Goal: Task Accomplishment & Management: Use online tool/utility

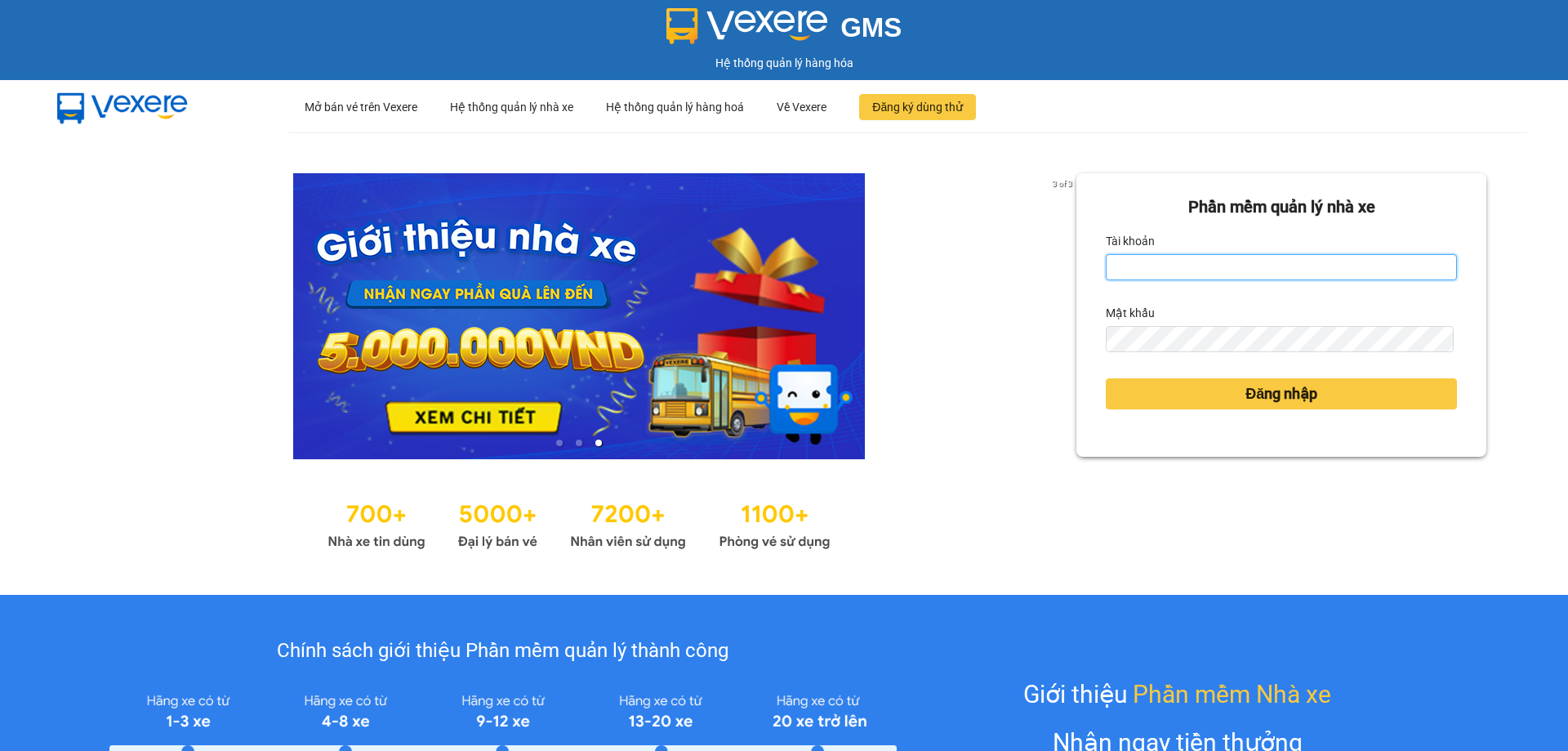
click at [1200, 261] on input "Tài khoản" at bounding box center [1281, 268] width 351 height 26
type input "tranyen.thoidai"
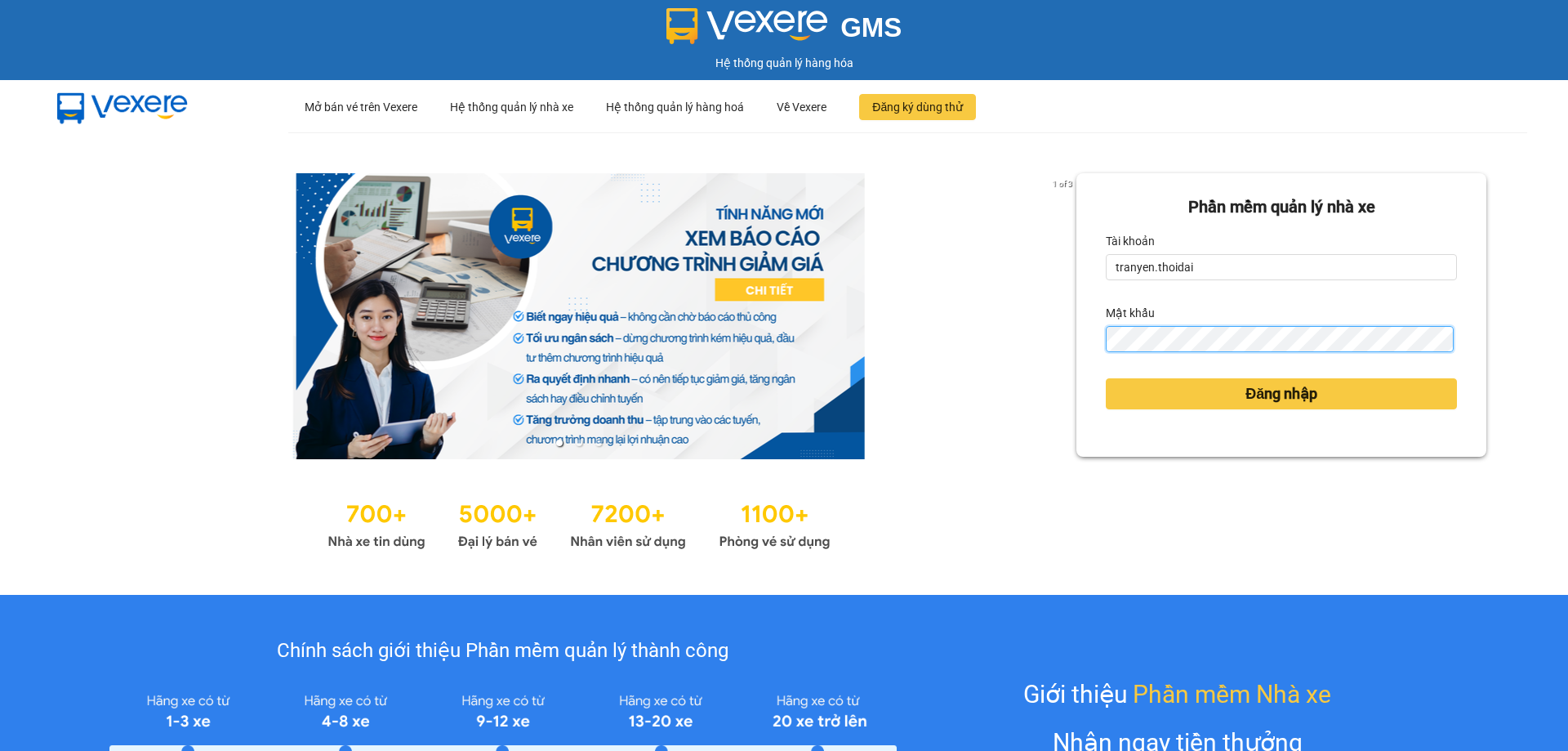
click at [1106, 378] on button "Đăng nhập" at bounding box center [1281, 394] width 351 height 31
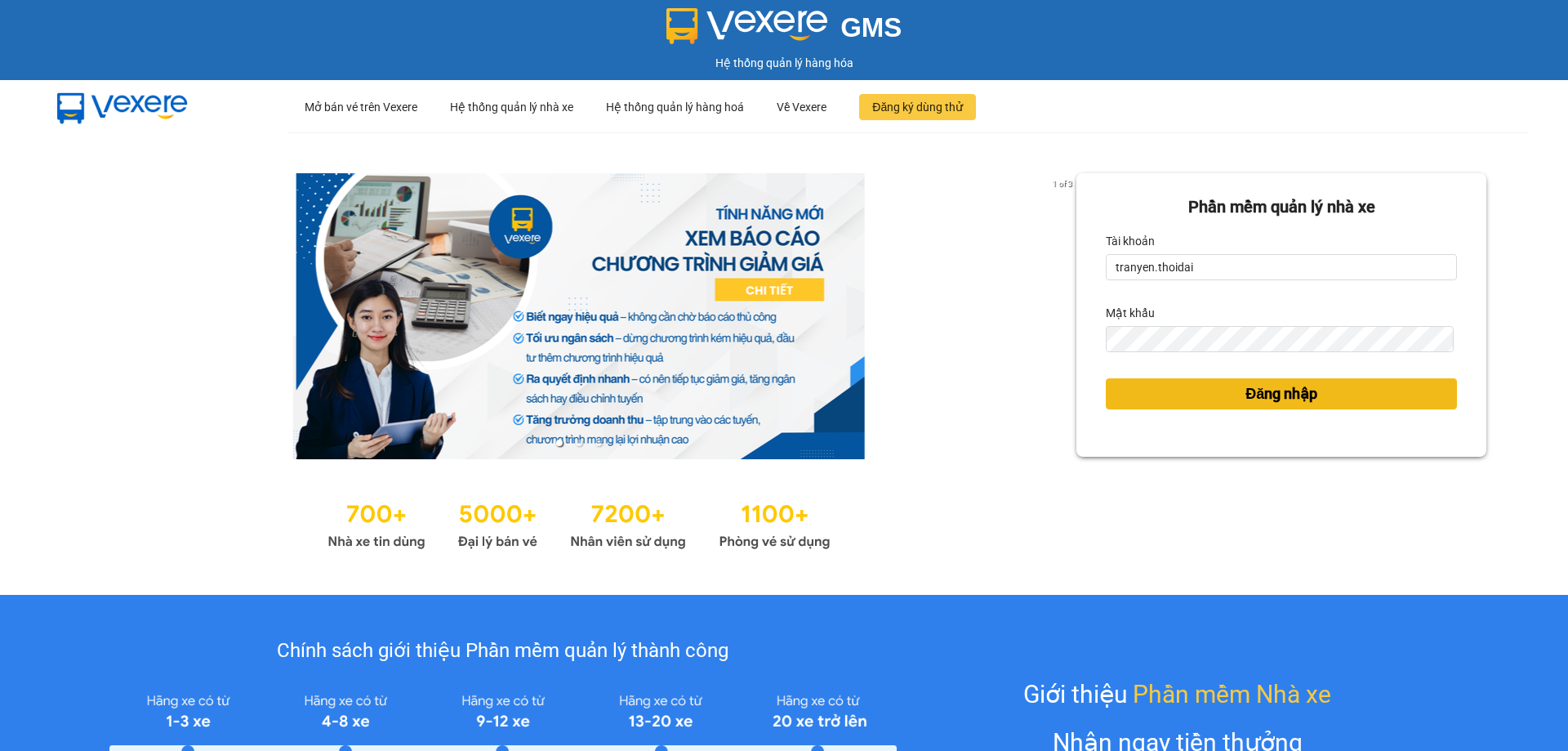
click at [1149, 393] on button "Đăng nhập" at bounding box center [1281, 394] width 351 height 31
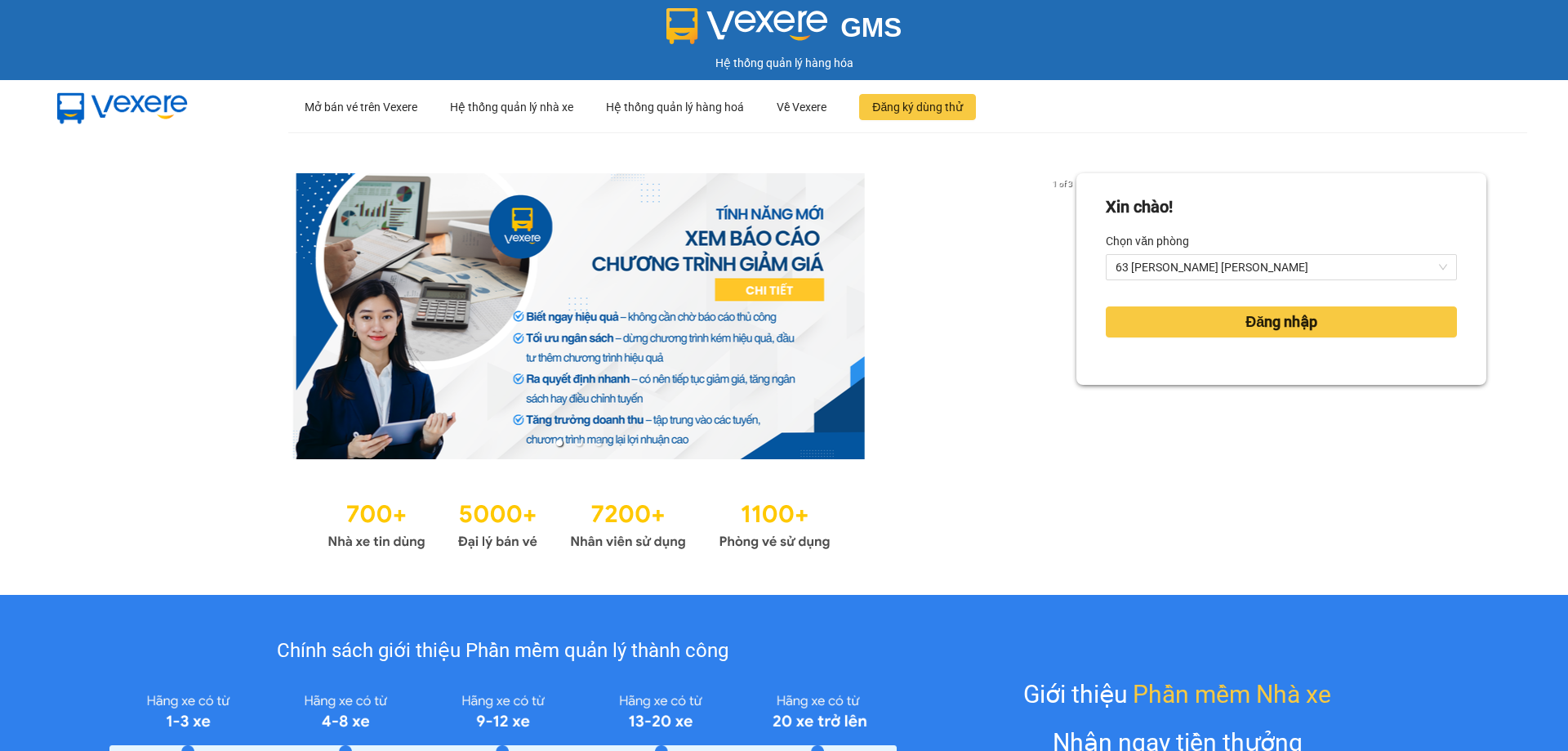
click at [1199, 252] on div "Chọn văn phòng" at bounding box center [1281, 241] width 351 height 26
click at [1198, 254] on div "63 [PERSON_NAME] [PERSON_NAME]" at bounding box center [1281, 268] width 351 height 26
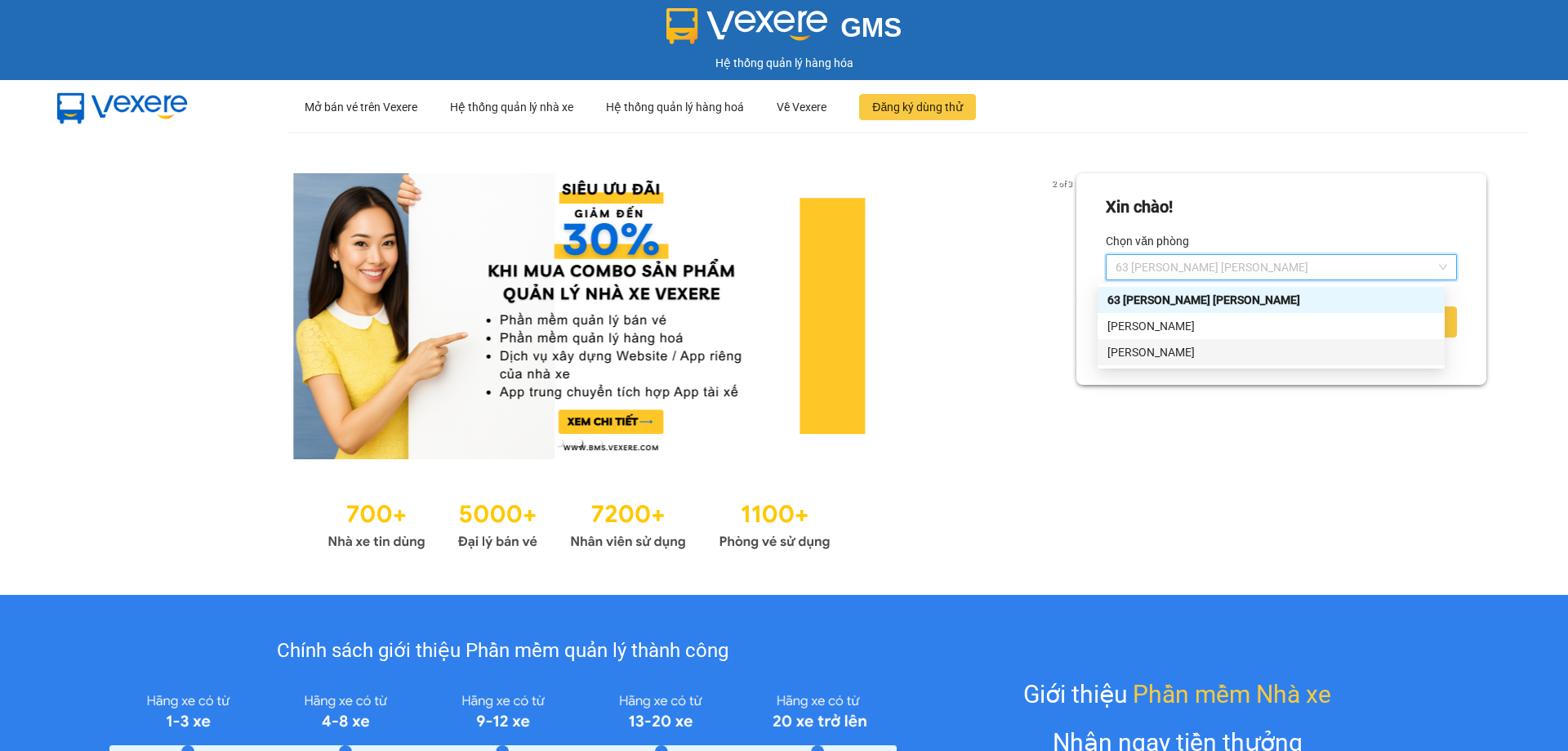
click at [1157, 348] on div "[PERSON_NAME]" at bounding box center [1271, 352] width 328 height 18
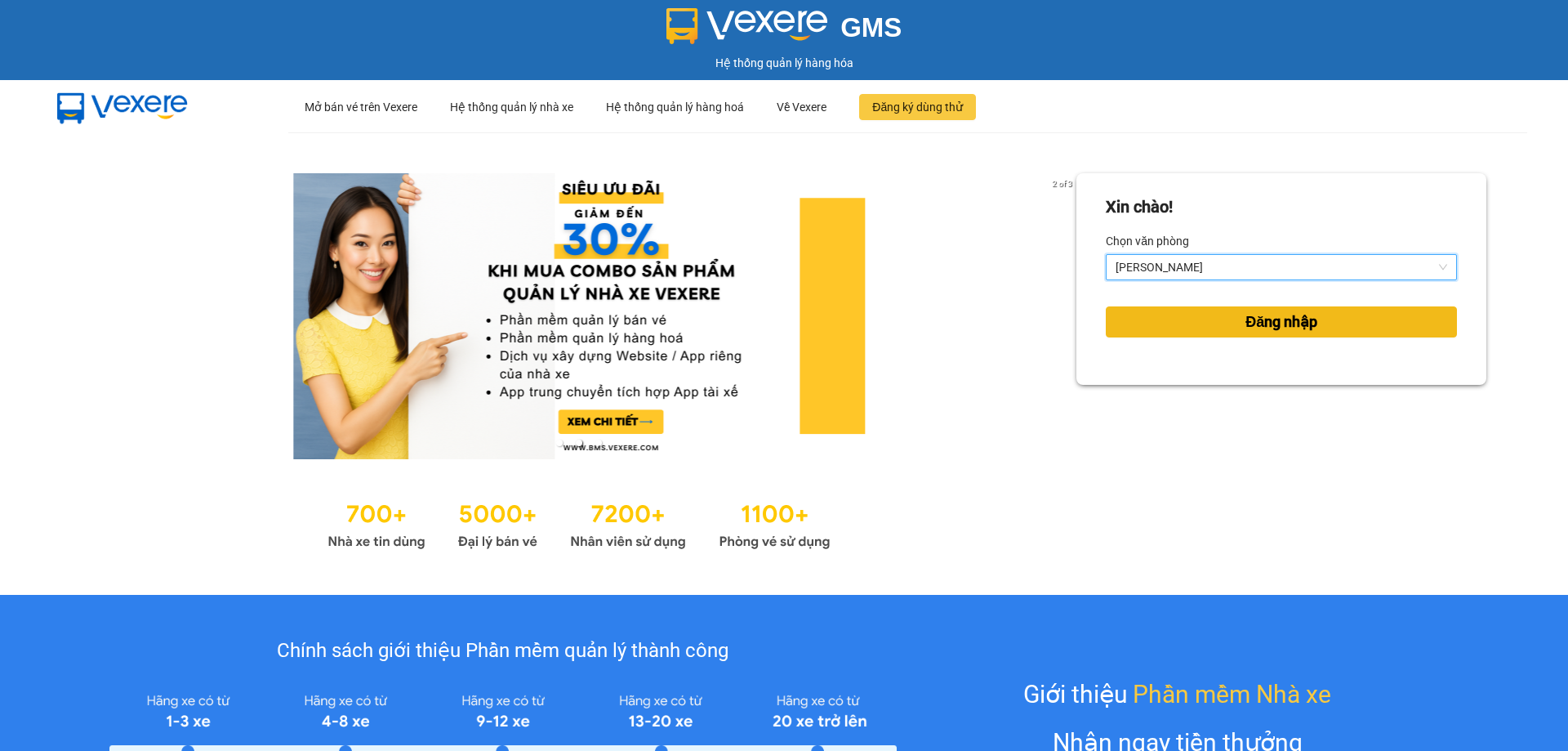
click at [1250, 321] on span "Đăng nhập" at bounding box center [1281, 322] width 72 height 23
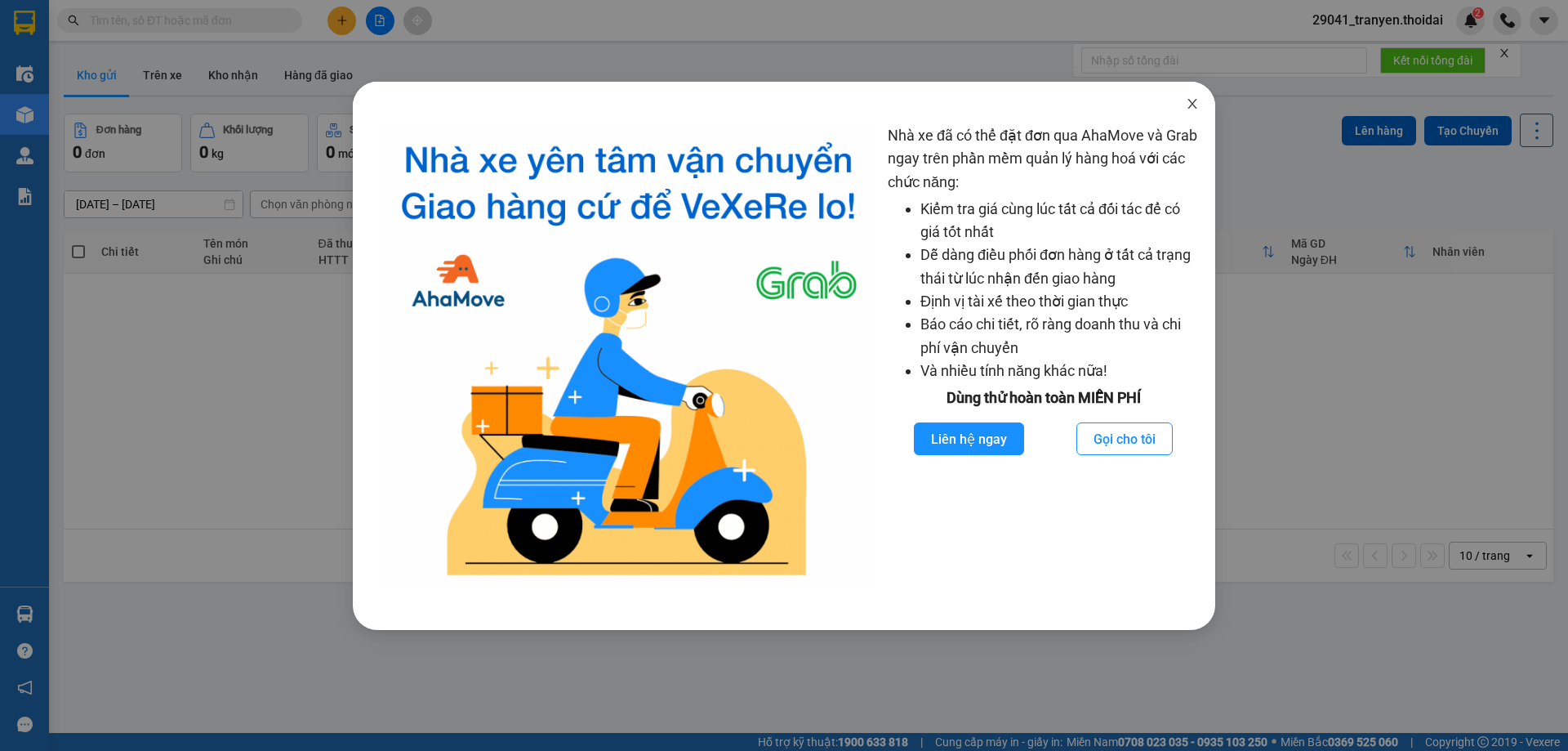
click at [1196, 97] on span "Close" at bounding box center [1192, 104] width 45 height 45
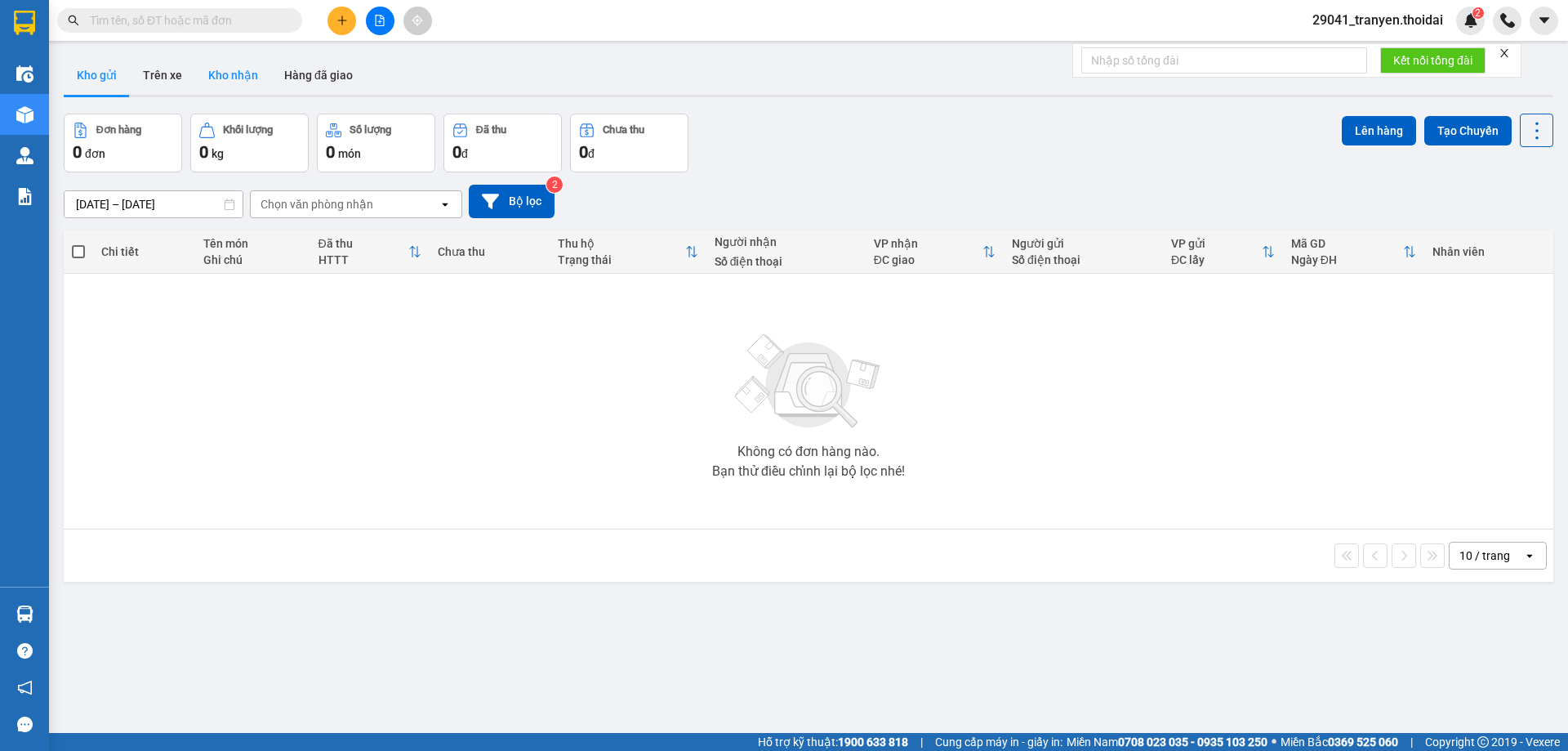
click at [231, 86] on button "Kho nhận" at bounding box center [233, 74] width 76 height 39
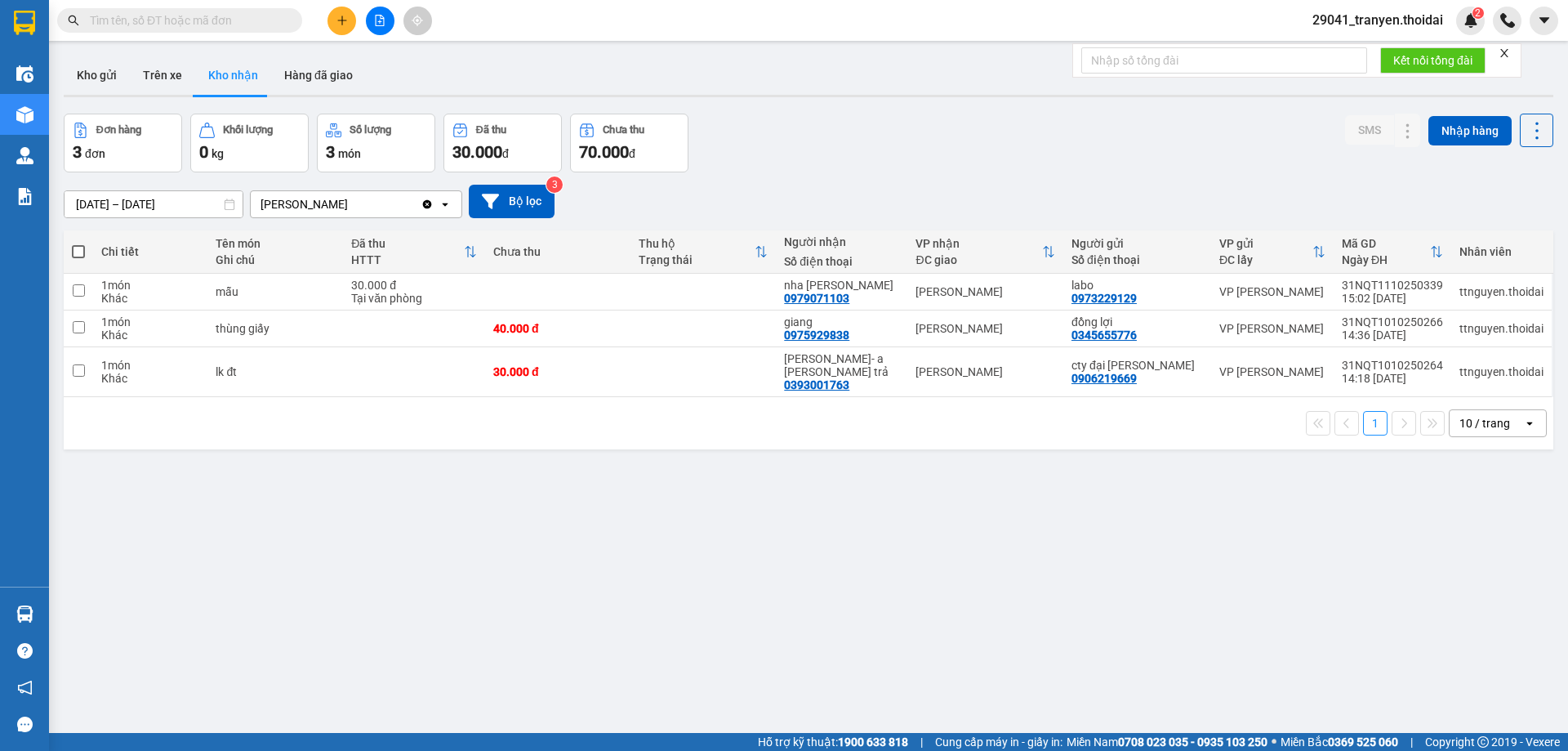
click at [921, 176] on div "[DATE] – [DATE] Press the down arrow key to interact with the calendar and sele…" at bounding box center [808, 202] width 1490 height 58
click at [108, 80] on button "Kho gửi" at bounding box center [97, 74] width 66 height 39
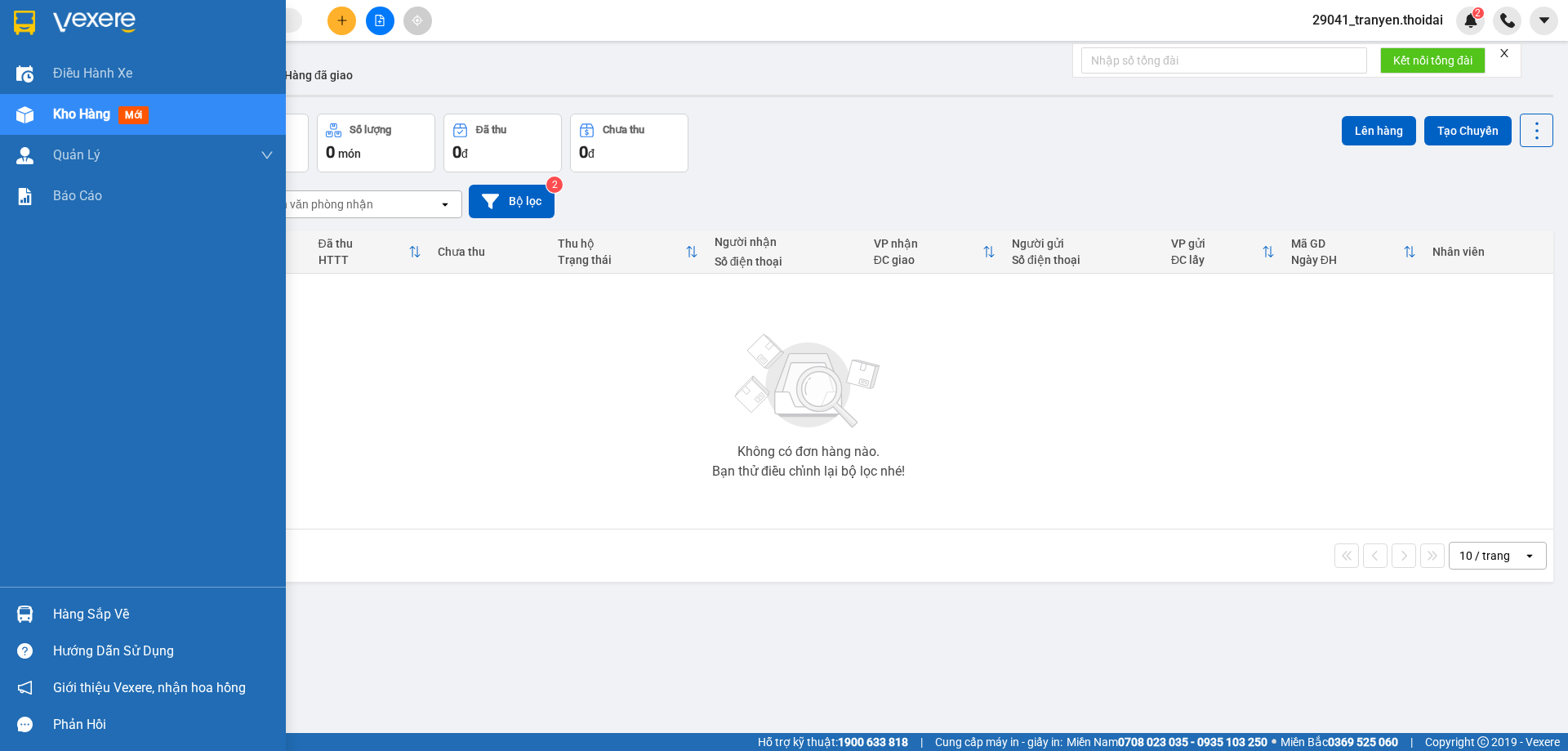
click at [32, 23] on img at bounding box center [25, 23] width 21 height 25
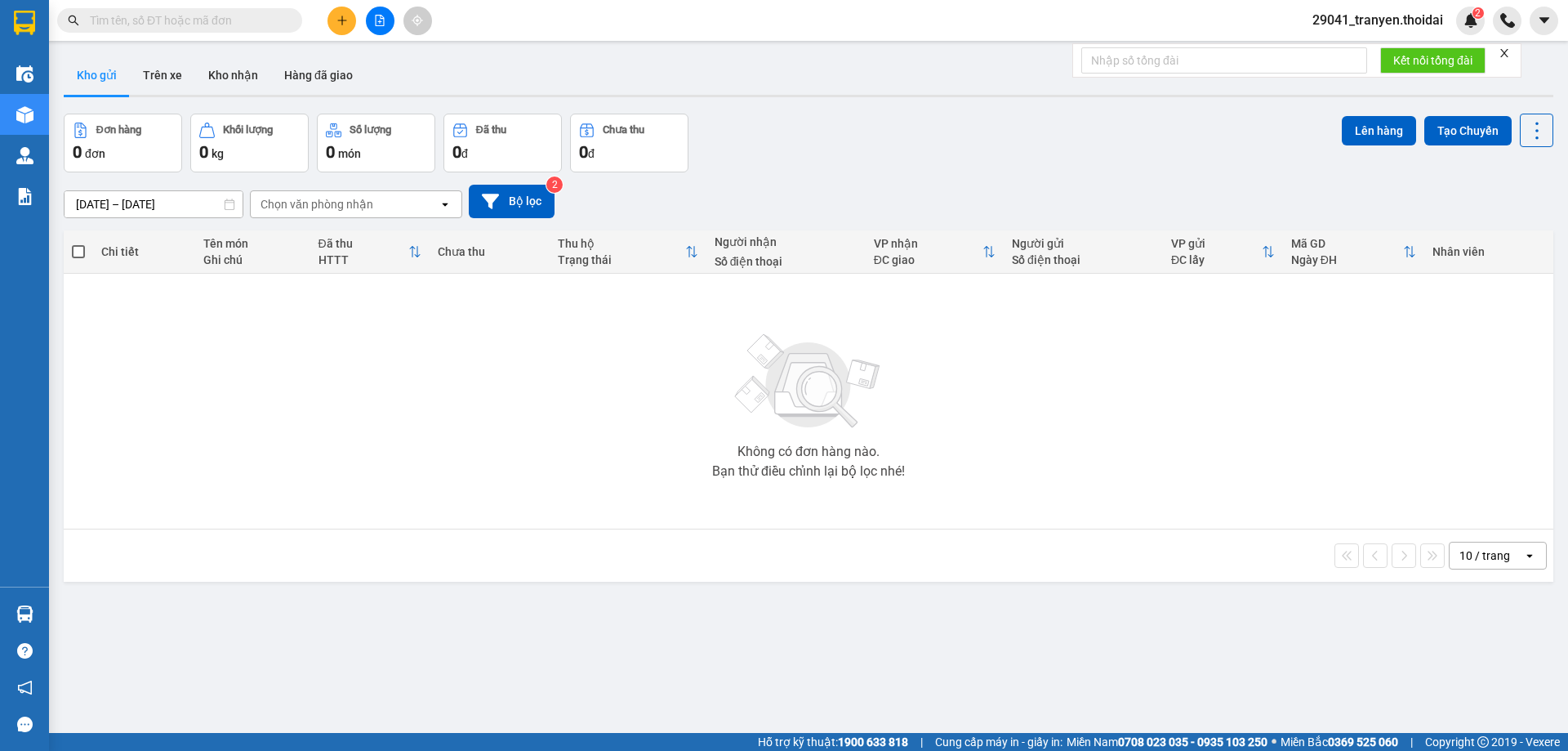
click at [607, 387] on div "Không có đơn hàng nào. Bạn thử điều chỉnh lại bộ lọc nhé!" at bounding box center [808, 401] width 1474 height 245
click at [816, 140] on div "Đơn hàng 0 đơn Khối lượng 0 kg Số lượng 0 món Đã thu 0 đ Chưa thu 0 đ Lên hàng …" at bounding box center [808, 142] width 1490 height 59
click at [246, 78] on button "Kho nhận" at bounding box center [233, 74] width 76 height 39
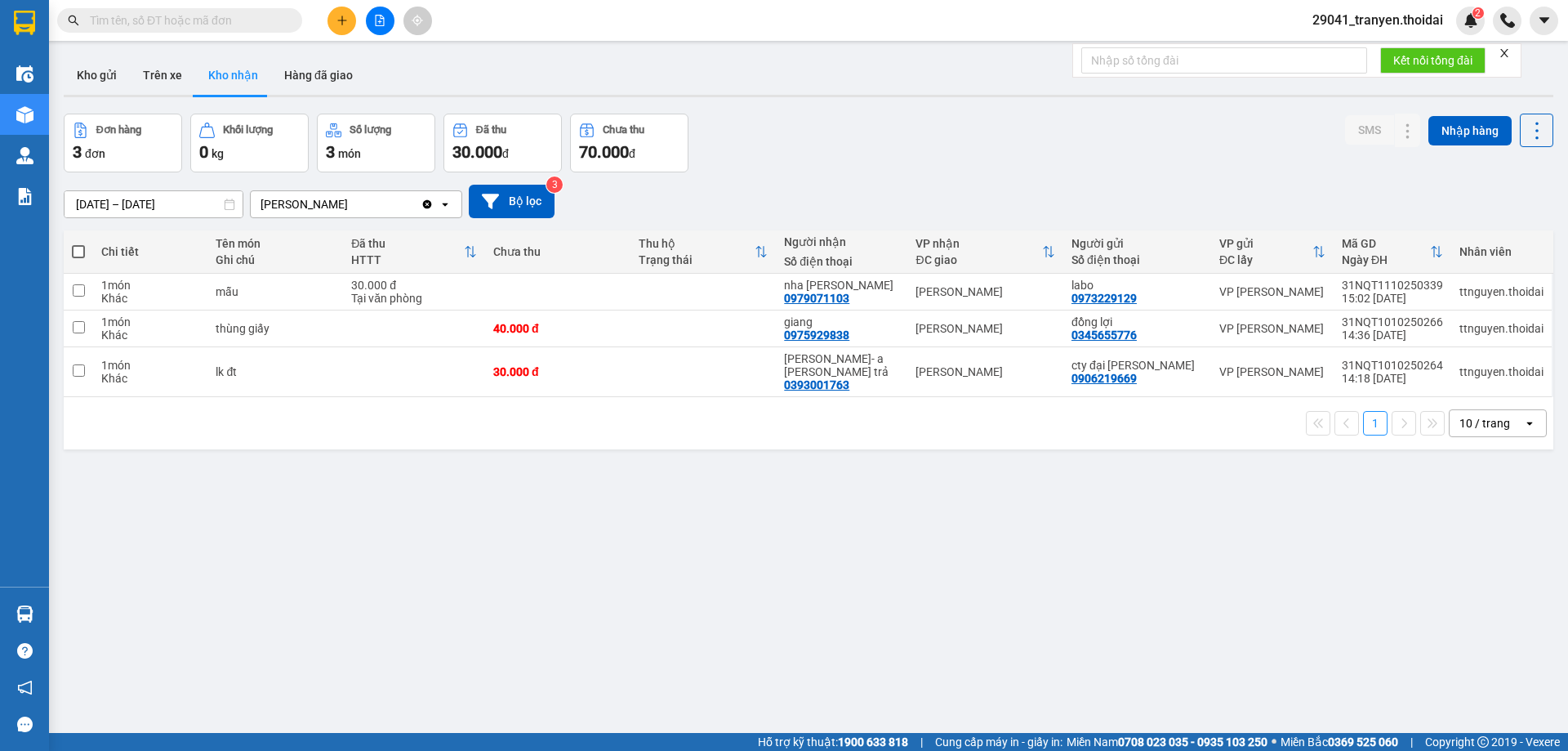
click at [990, 116] on div "Đơn hàng 3 đơn [PERSON_NAME] 0 kg Số [PERSON_NAME] 3 món Đã thu 30.000 [PERSON_…" at bounding box center [808, 142] width 1490 height 59
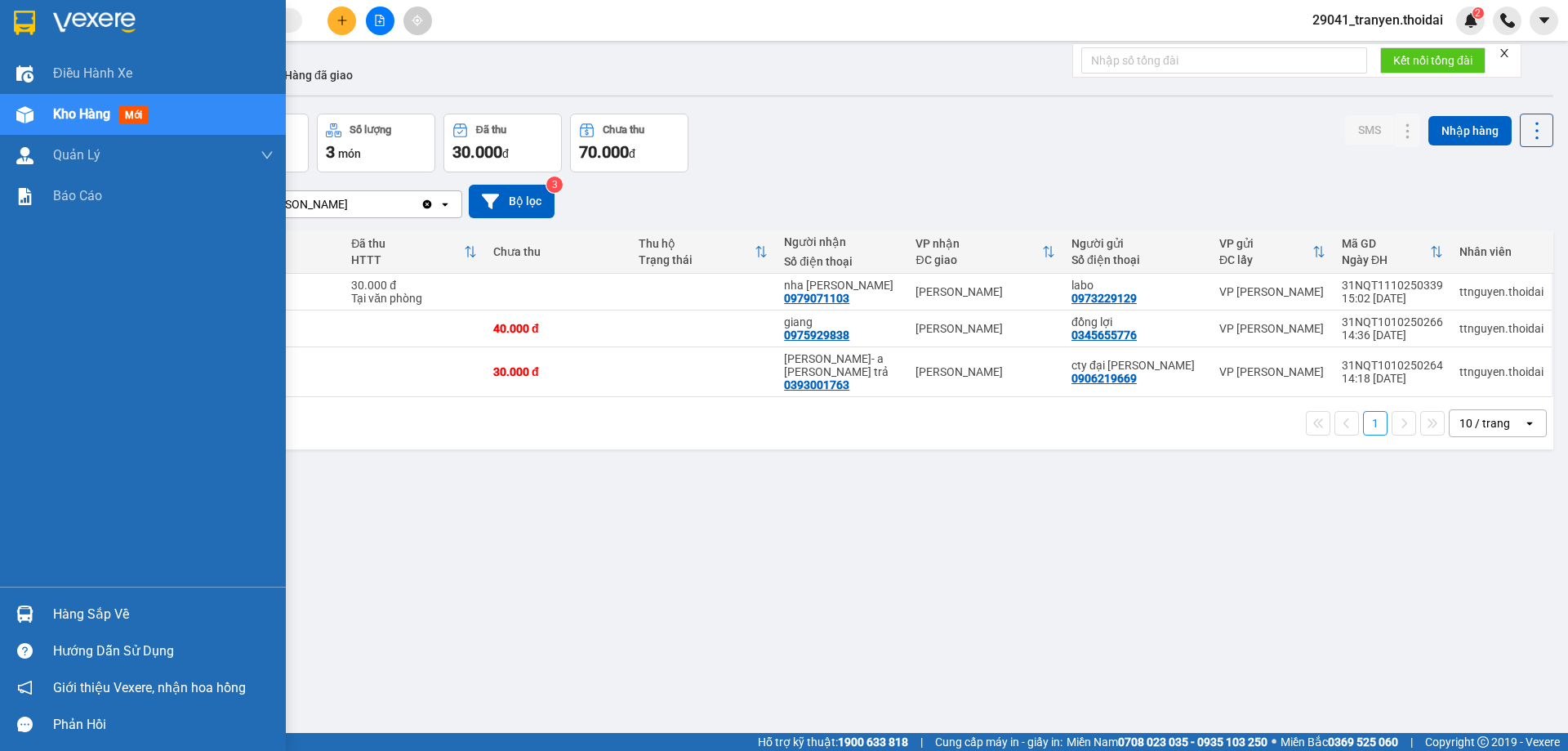
click at [17, 14] on img at bounding box center [25, 23] width 21 height 25
